Goal: Task Accomplishment & Management: Use online tool/utility

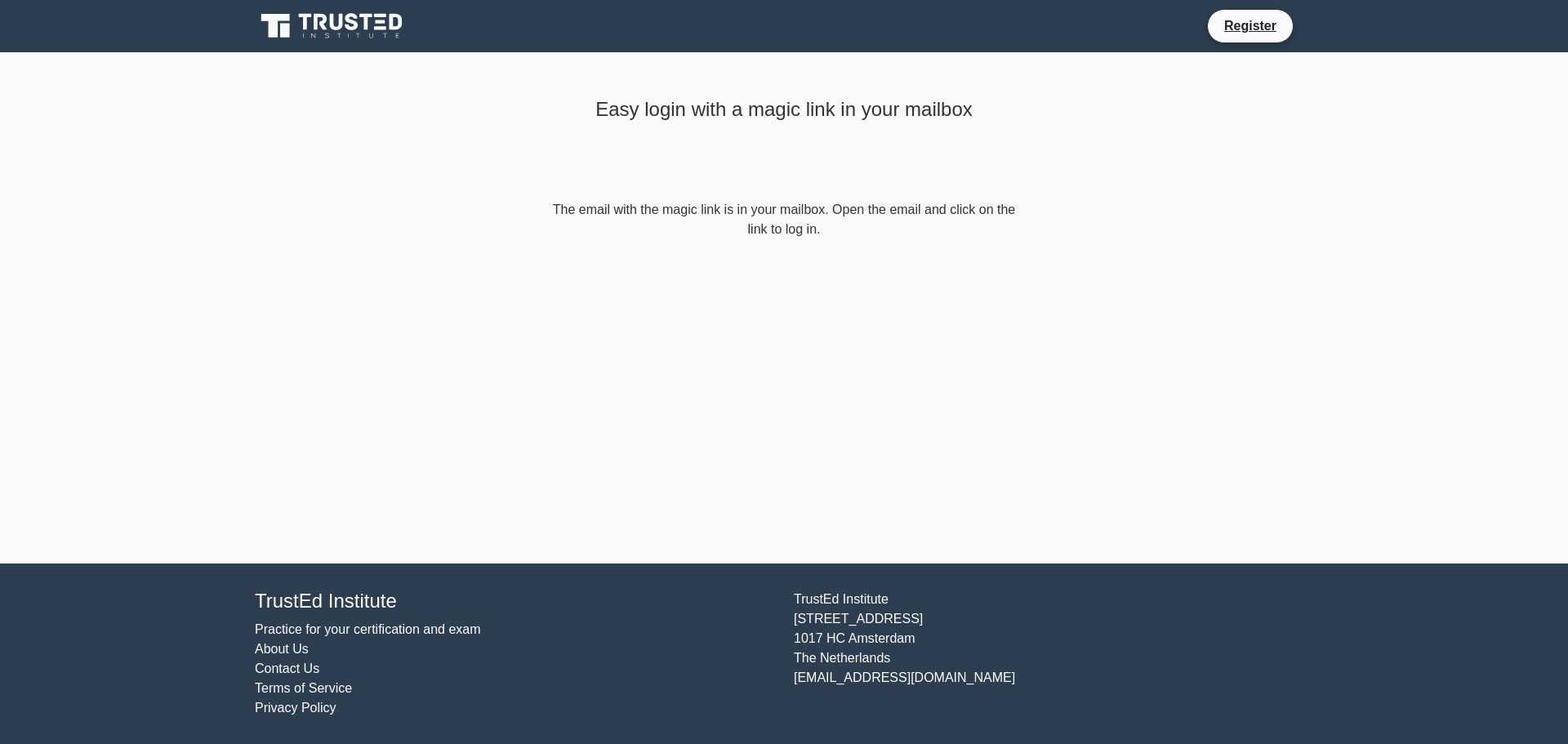
click at [325, 25] on icon at bounding box center [332, 26] width 156 height 31
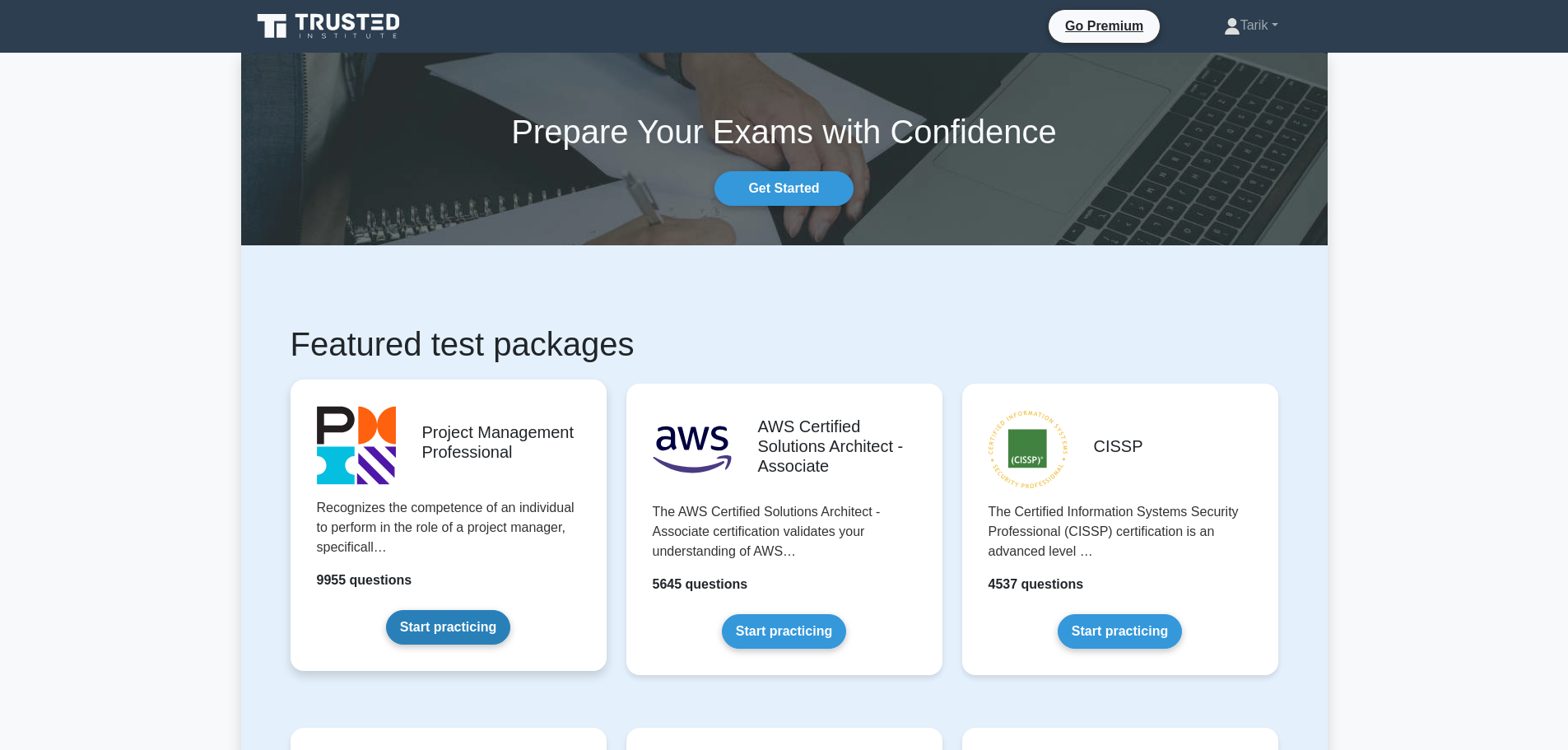
click at [486, 633] on link "Start practicing" at bounding box center [448, 626] width 124 height 35
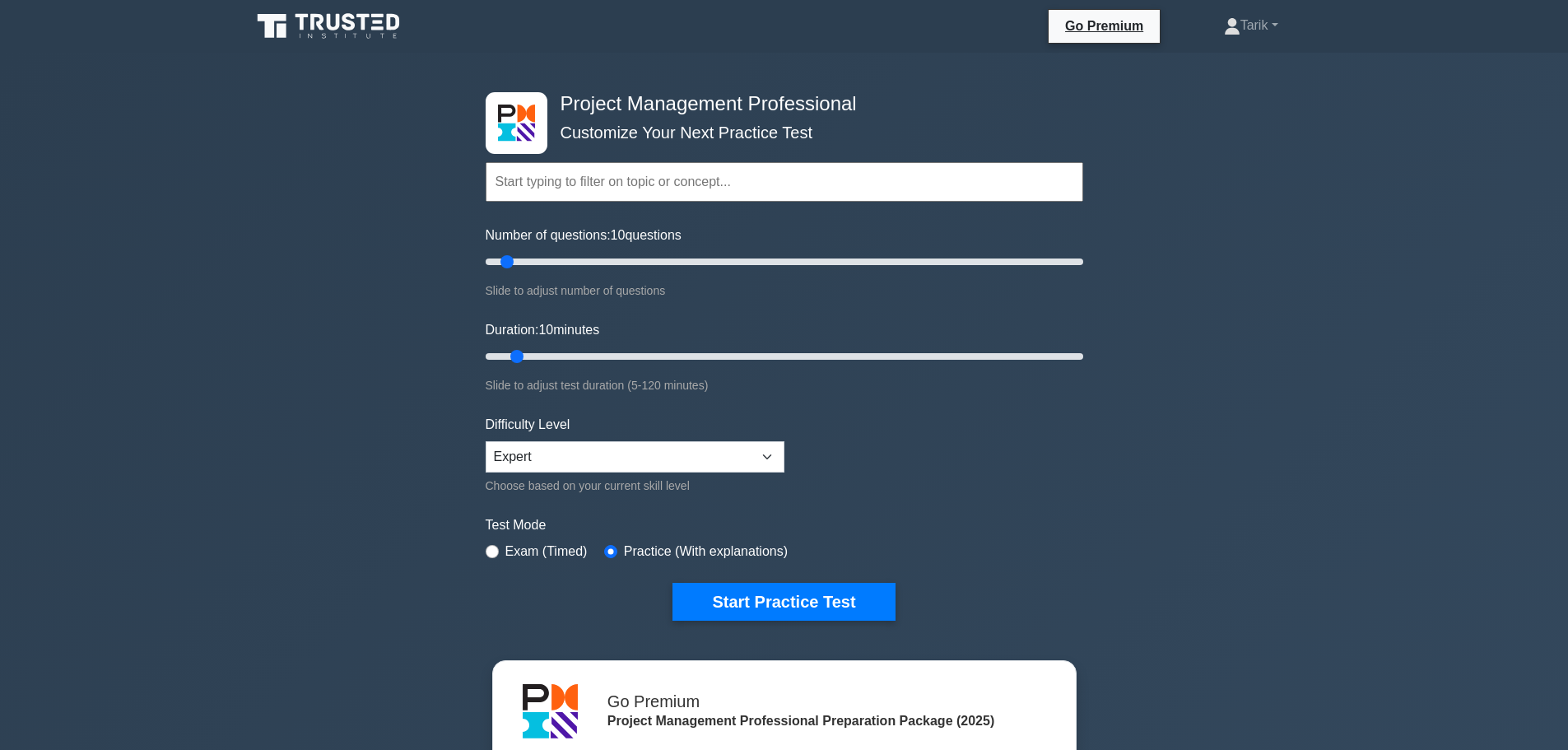
click at [992, 493] on form "Topics Scope Management Time Management Cost Management Quality Management Risk…" at bounding box center [784, 366] width 598 height 509
type input "200"
click at [1080, 265] on input "Number of questions: 10 questions" at bounding box center [784, 261] width 598 height 20
type input "120"
click at [1082, 350] on input "Duration: 10 minutes" at bounding box center [784, 355] width 598 height 20
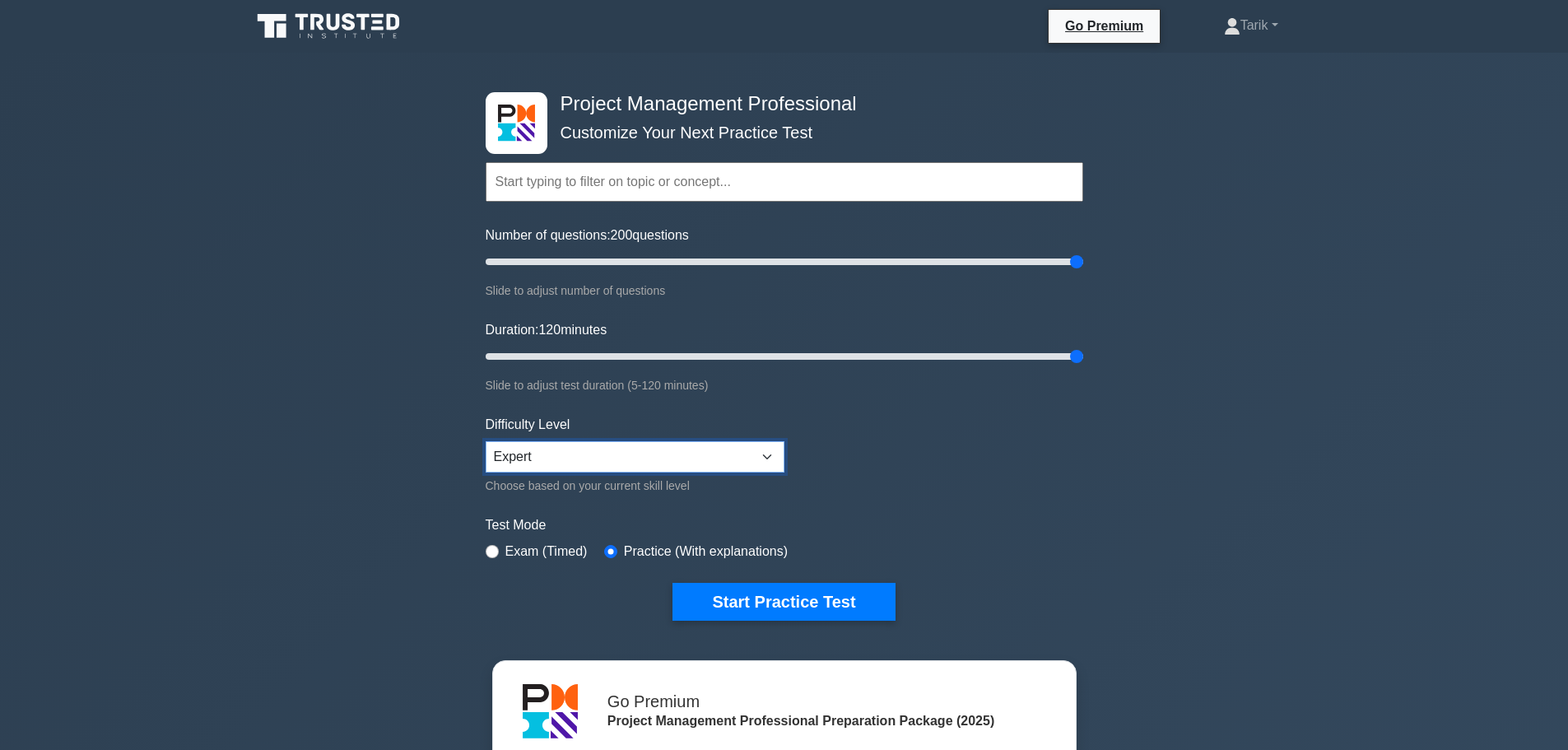
click at [634, 453] on select "Beginner Intermediate Expert" at bounding box center [635, 456] width 298 height 32
click at [486, 441] on select "Beginner Intermediate Expert" at bounding box center [635, 456] width 298 height 32
click at [1004, 503] on form "Topics Scope Management Time Management Cost Management Quality Management Risk…" at bounding box center [784, 366] width 598 height 509
click at [587, 259] on input "Number of questions: 35 questions" at bounding box center [784, 261] width 598 height 20
click at [547, 259] on input "Number of questions: 25 questions" at bounding box center [784, 261] width 598 height 20
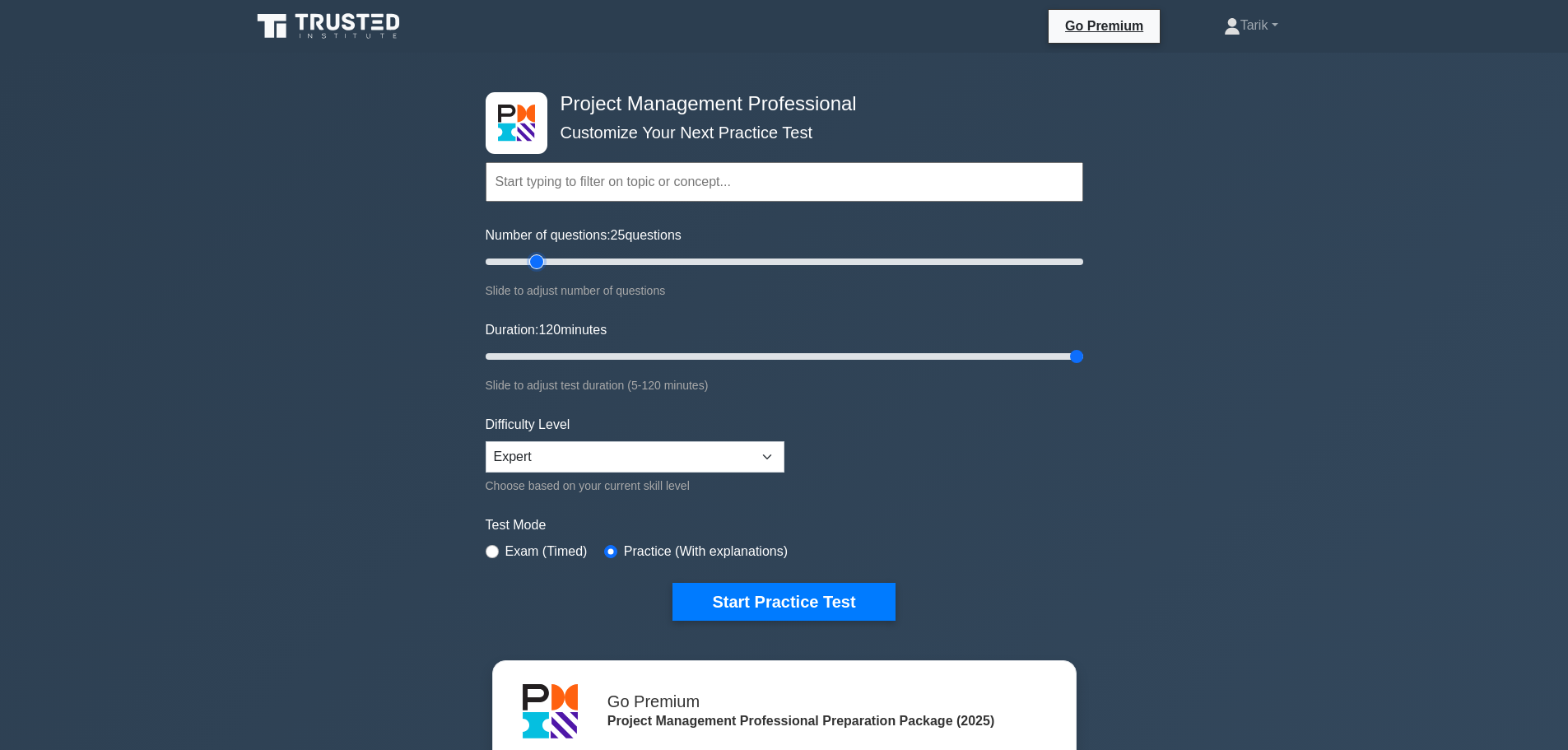
type input "20"
click at [542, 260] on input "Number of questions: 25 questions" at bounding box center [784, 261] width 598 height 20
click at [584, 360] on input "Duration: 25 minutes" at bounding box center [784, 355] width 598 height 20
click at [582, 359] on input "Duration: 25 minutes" at bounding box center [784, 355] width 598 height 20
type input "20"
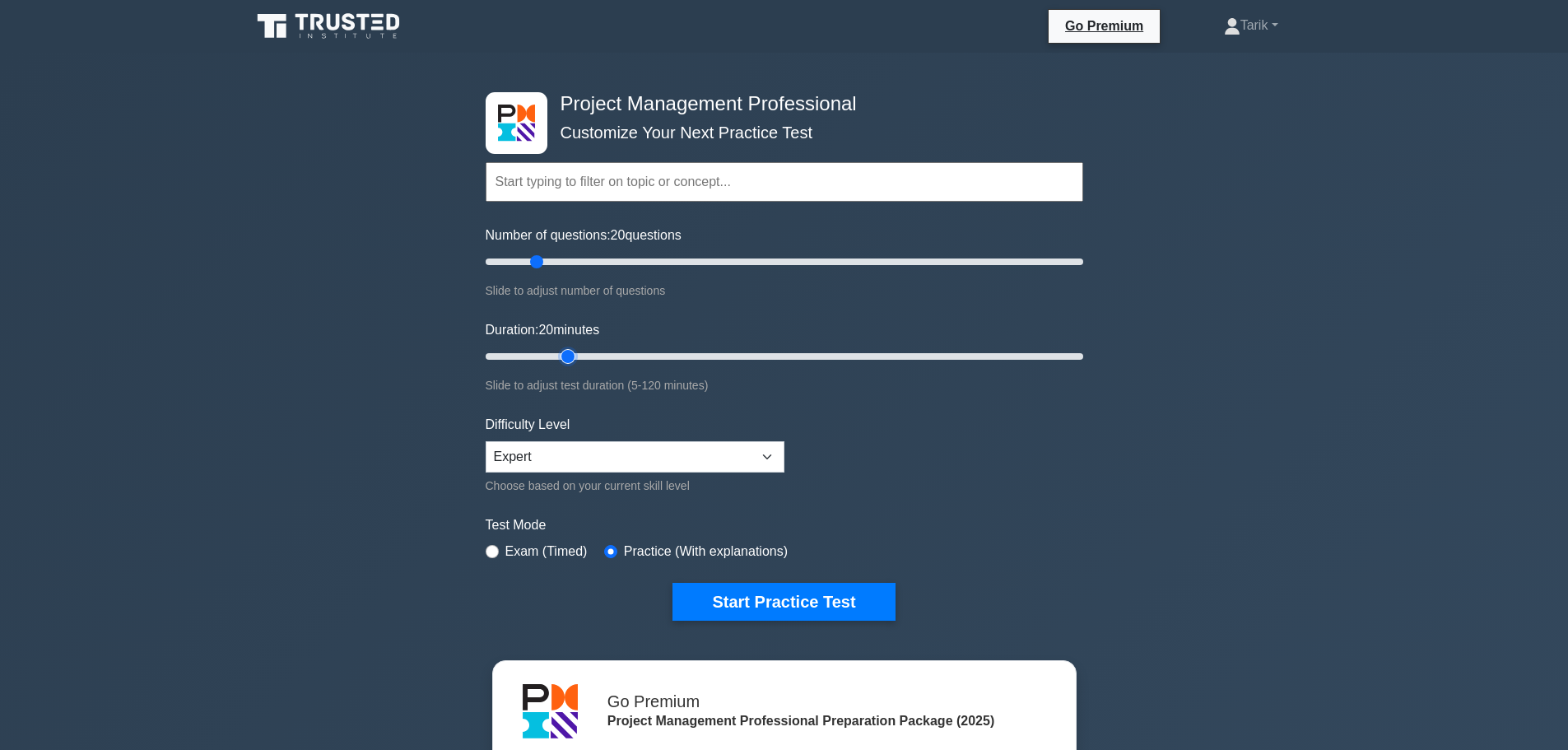
click at [577, 356] on input "Duration: 20 minutes" at bounding box center [784, 355] width 598 height 20
click at [1087, 389] on div "Project Management Professional Customize Your Next Practice Test Topics Scope …" at bounding box center [784, 356] width 617 height 608
